Goal: Information Seeking & Learning: Learn about a topic

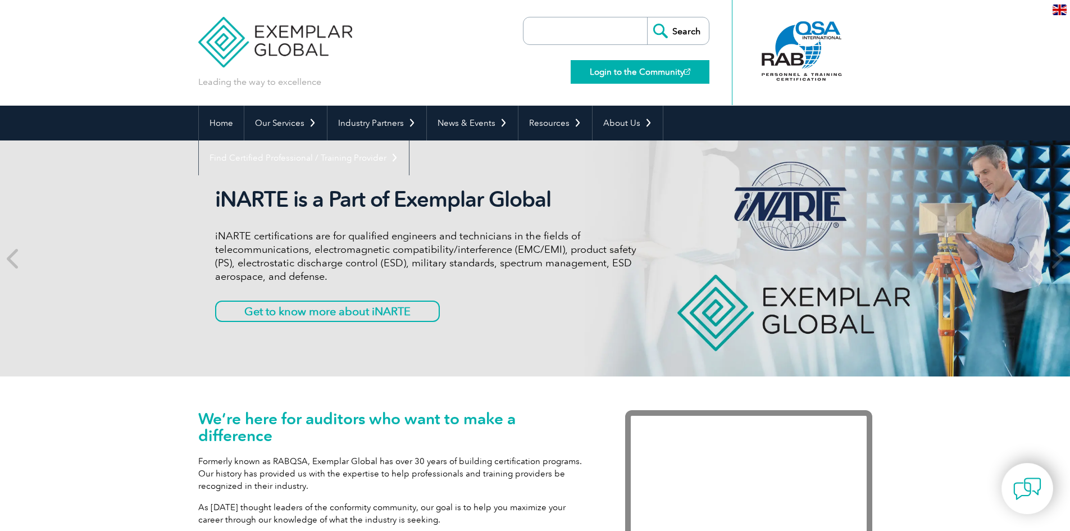
click at [615, 68] on link "Login to the Community" at bounding box center [640, 72] width 139 height 24
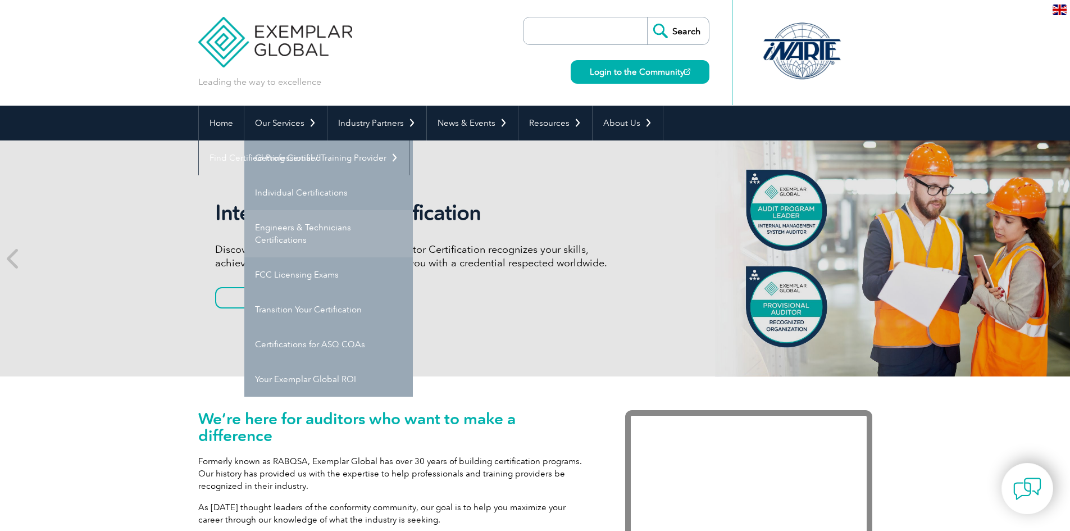
click at [281, 224] on link "Engineers & Technicians Certifications" at bounding box center [328, 233] width 169 height 47
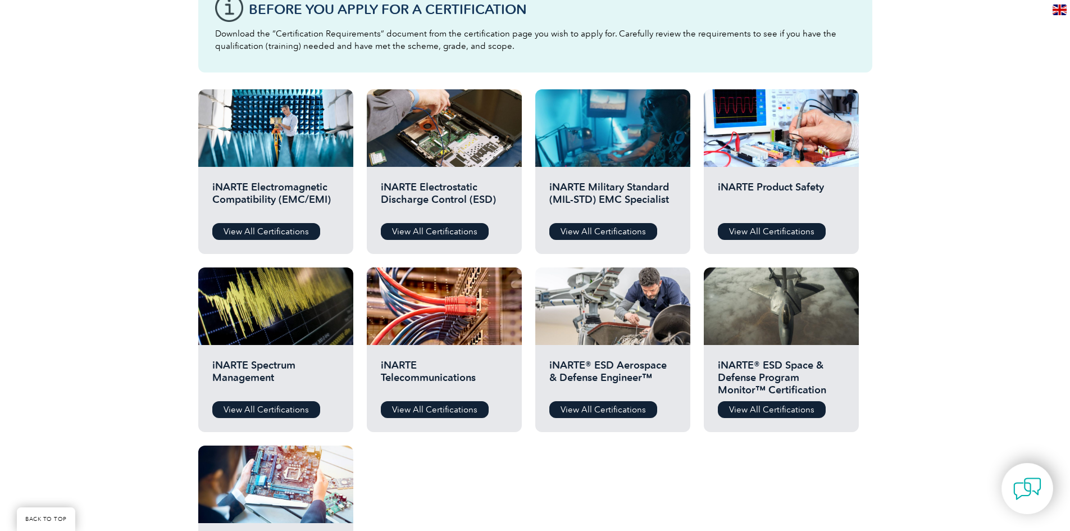
scroll to position [337, 0]
click at [273, 173] on div "iNARTE Electromagnetic Compatibility (EMC/EMI) View All Certifications" at bounding box center [275, 209] width 155 height 87
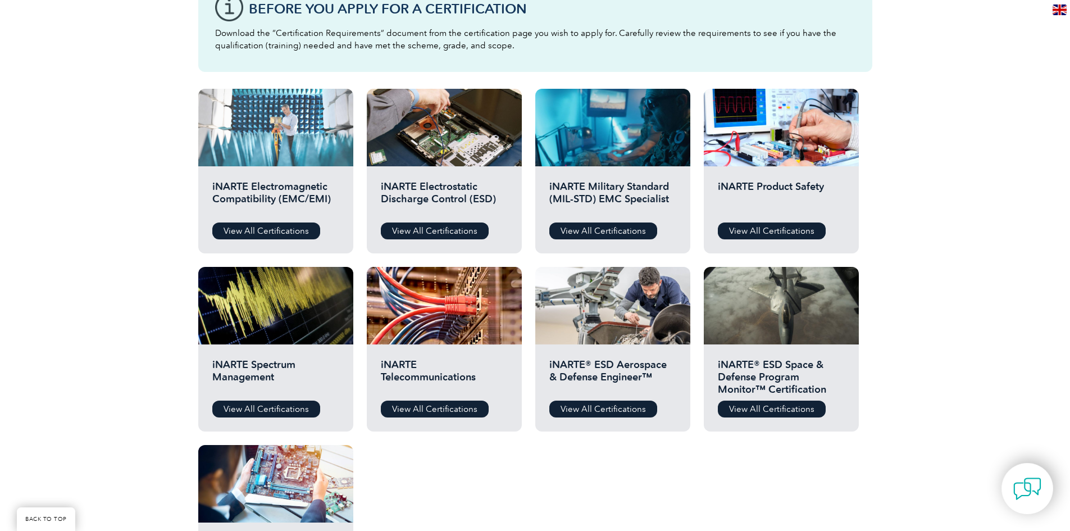
click at [285, 123] on div at bounding box center [275, 128] width 155 height 78
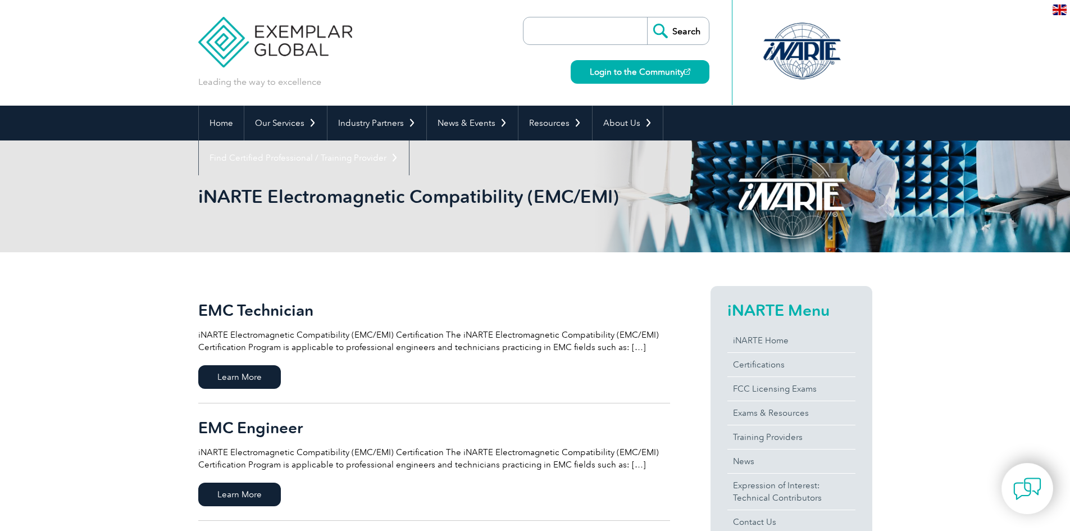
scroll to position [56, 0]
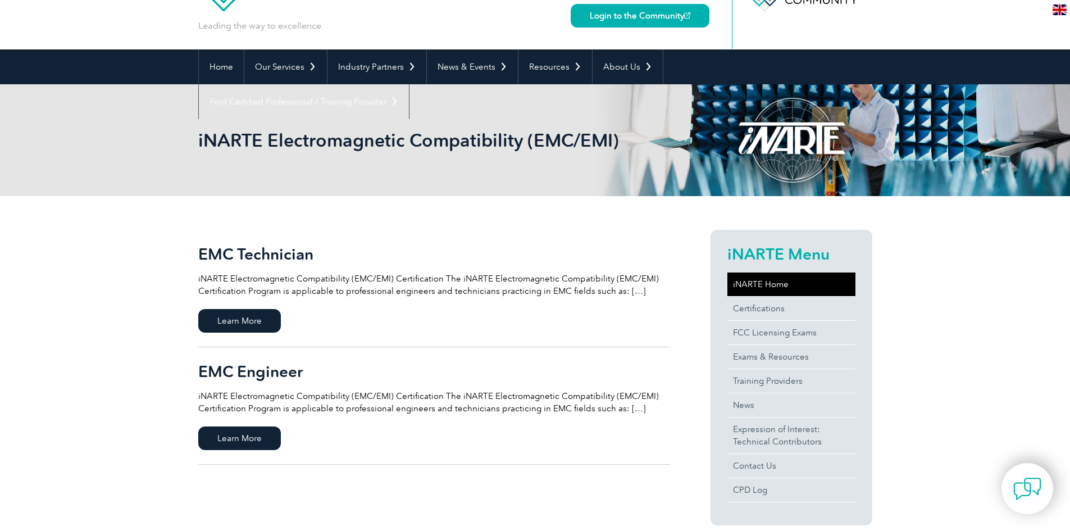
click at [759, 282] on link "iNARTE Home" at bounding box center [791, 284] width 128 height 24
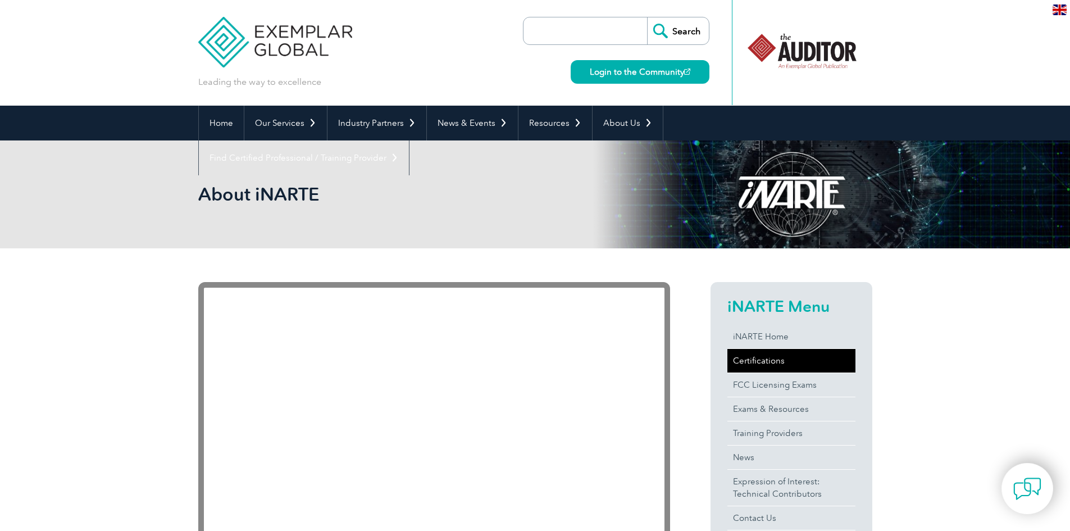
click at [747, 359] on link "Certifications" at bounding box center [791, 361] width 128 height 24
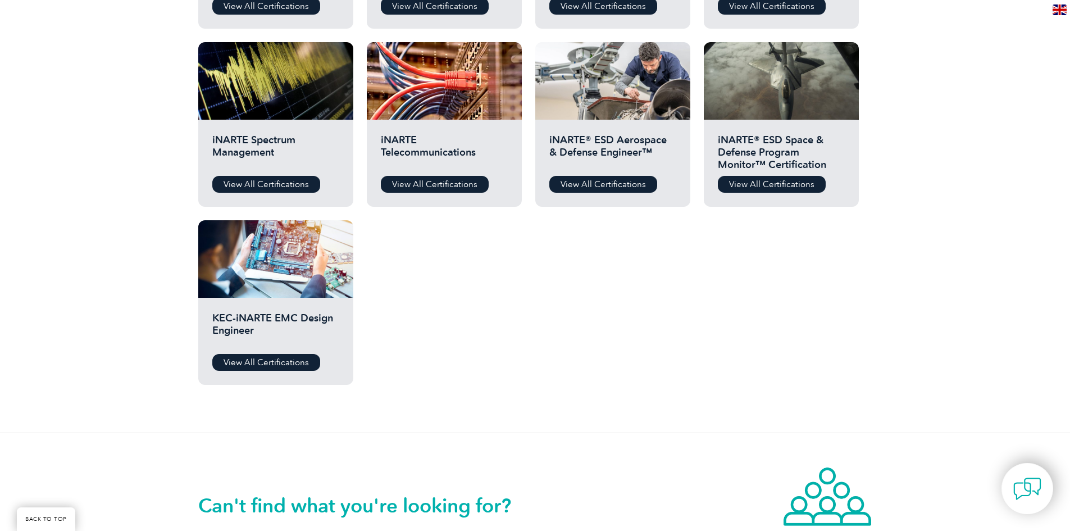
scroll to position [281, 0]
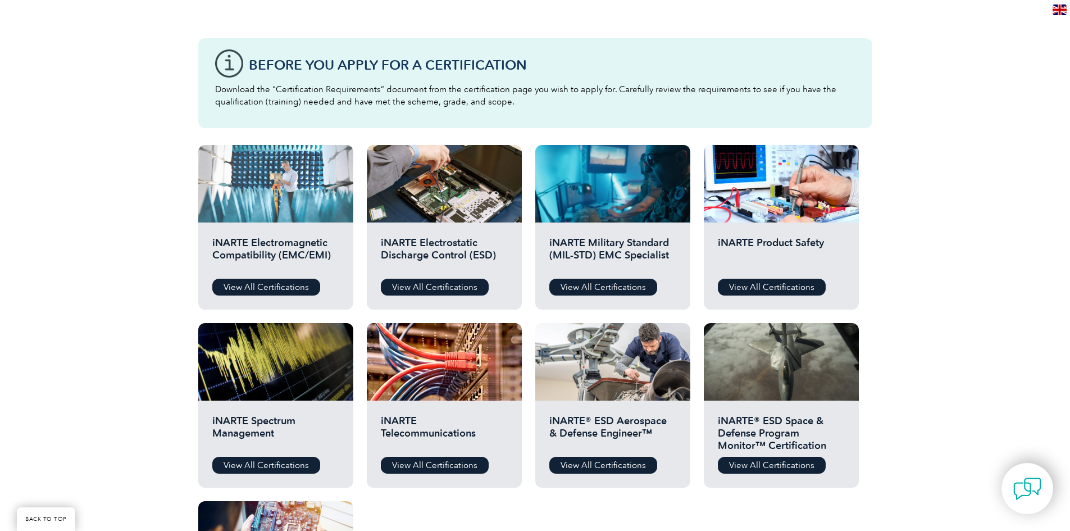
click at [265, 178] on div at bounding box center [275, 184] width 155 height 78
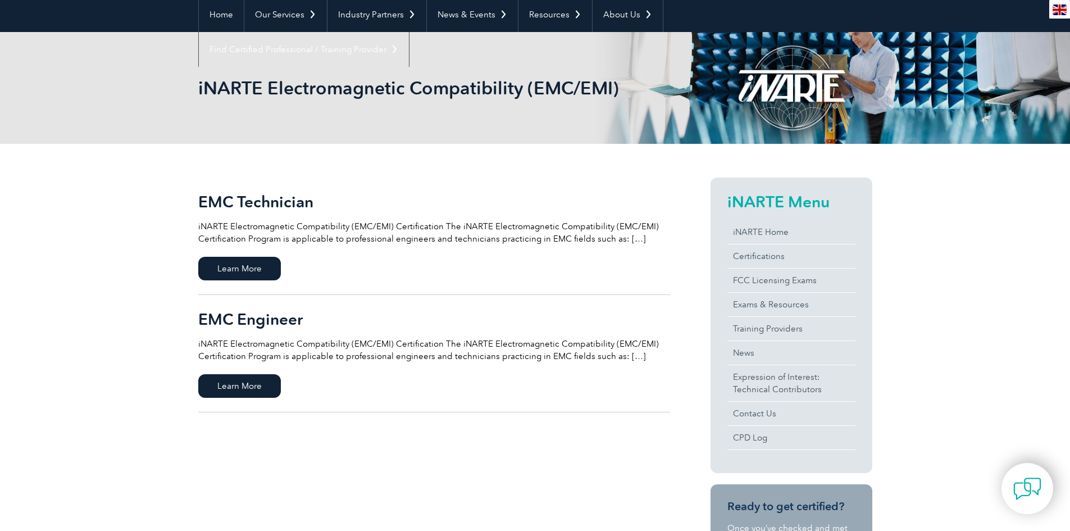
scroll to position [112, 0]
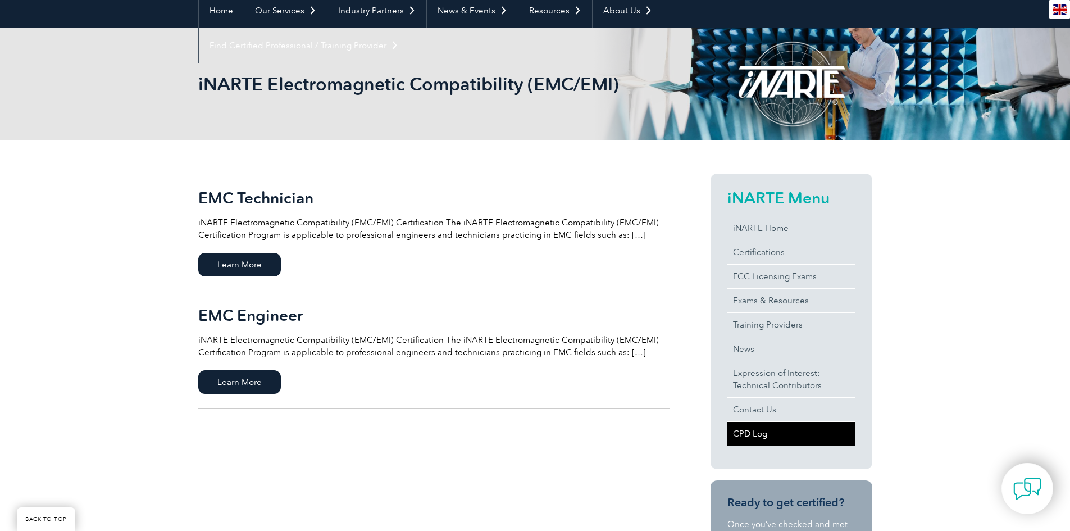
click at [755, 435] on link "CPD Log" at bounding box center [791, 434] width 128 height 24
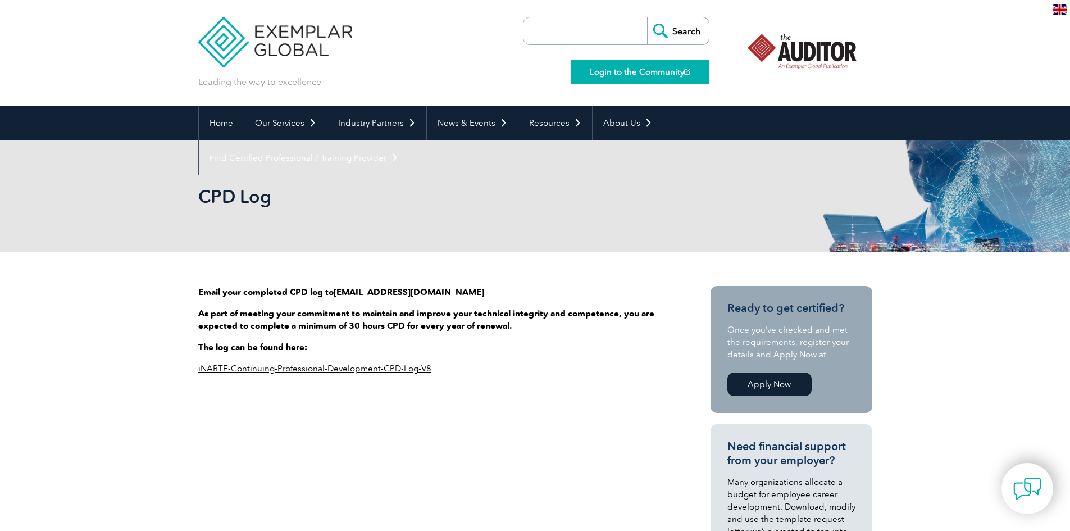
click at [644, 77] on link "Login to the Community" at bounding box center [640, 72] width 139 height 24
